Goal: Task Accomplishment & Management: Use online tool/utility

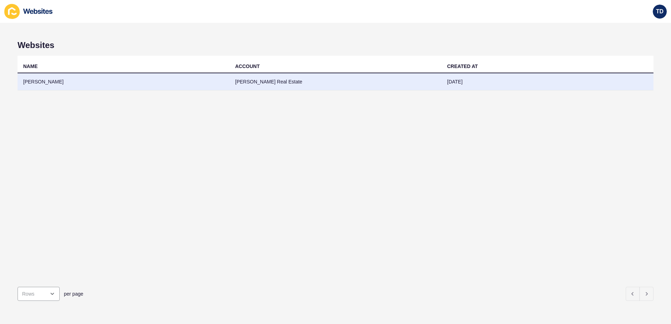
click at [386, 81] on td "[PERSON_NAME] Real Estate" at bounding box center [336, 81] width 212 height 17
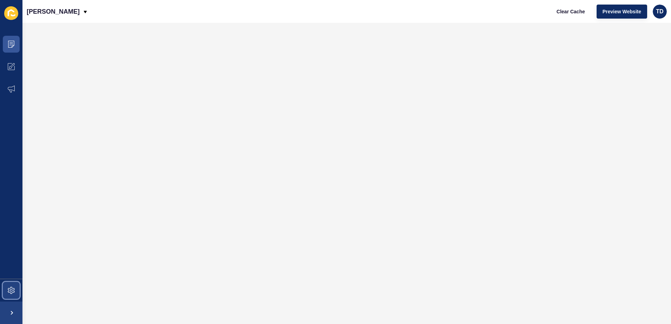
click at [7, 294] on span at bounding box center [11, 290] width 22 height 22
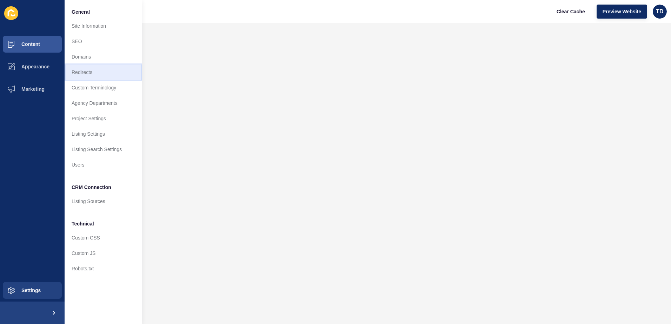
click at [85, 75] on link "Redirects" at bounding box center [103, 72] width 77 height 15
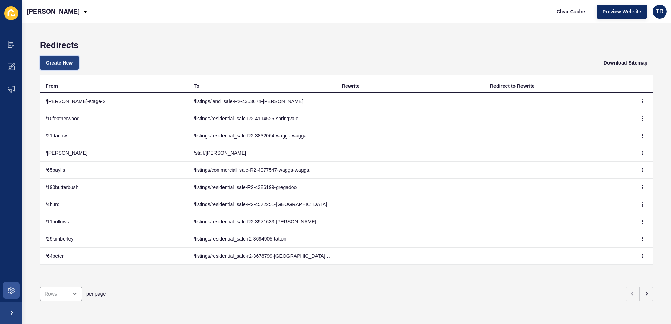
click at [54, 56] on button "Create New" at bounding box center [59, 63] width 39 height 14
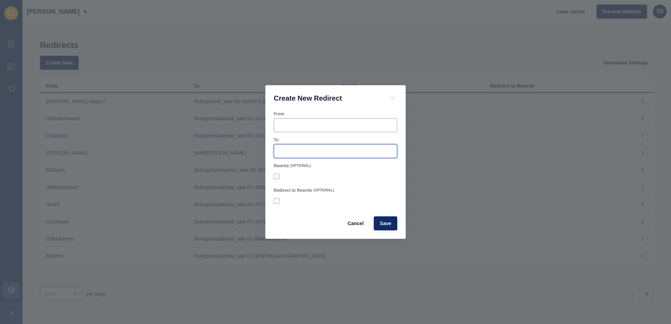
click at [339, 150] on input "To" at bounding box center [335, 151] width 114 height 7
paste input "/listings/residential_sale-R2-4661183-[GEOGRAPHIC_DATA]"
type input "/listings/residential_sale-R2-4661183-[GEOGRAPHIC_DATA]"
click at [314, 119] on div at bounding box center [336, 125] width 124 height 14
type input "/15tarakan"
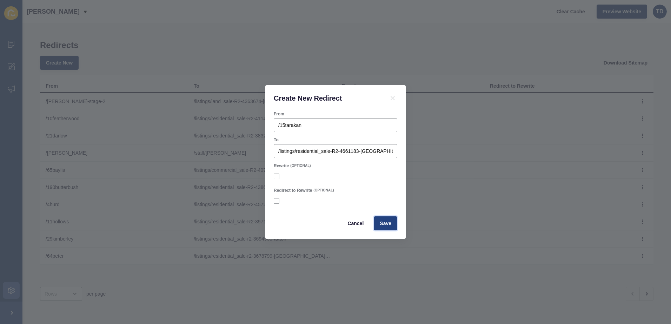
click at [395, 221] on button "Save" at bounding box center [386, 224] width 24 height 14
